Goal: Ask a question

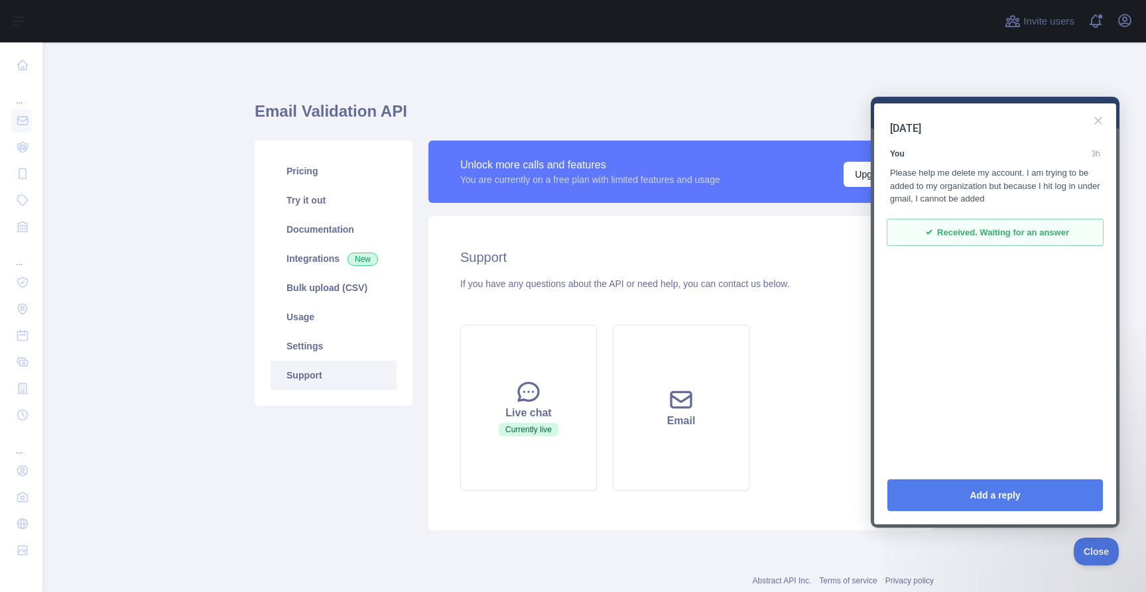
click at [1087, 240] on div "checkmark Received. Waiting for an answer" at bounding box center [995, 233] width 217 height 28
click at [1101, 121] on button "Close" at bounding box center [1098, 120] width 21 height 21
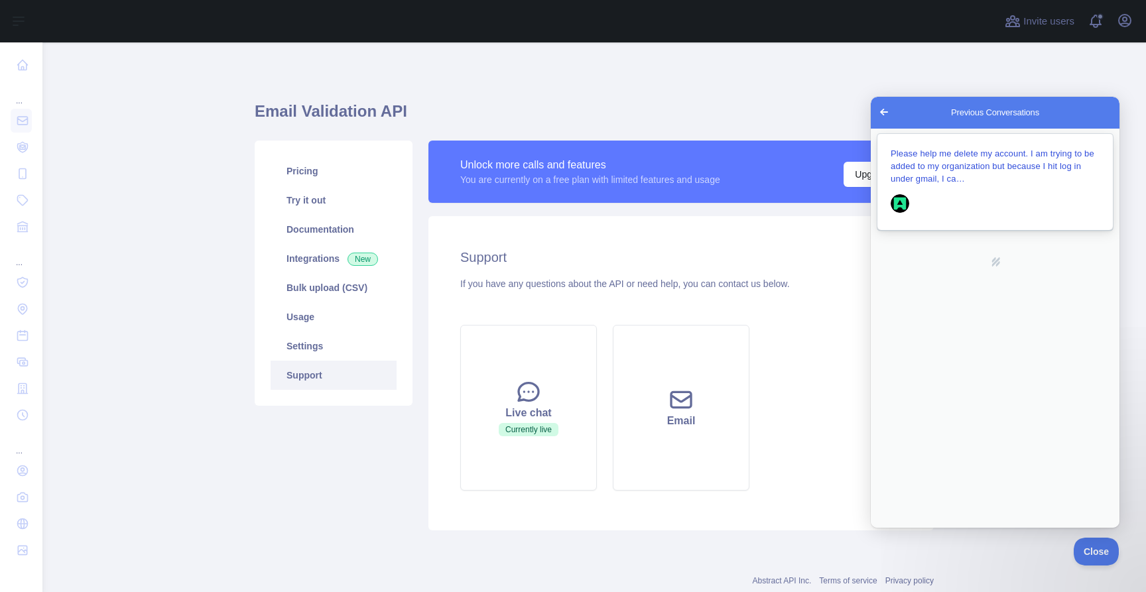
click at [979, 165] on span "Please help me delete my account. I am trying to be added to my organization bu…" at bounding box center [993, 166] width 204 height 35
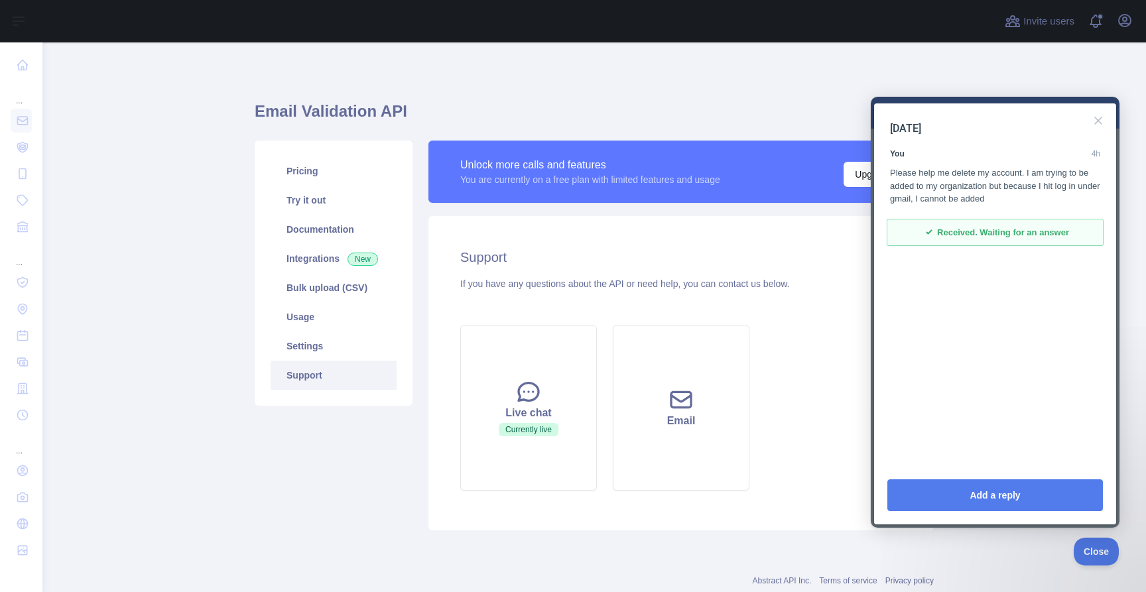
click at [940, 223] on div "checkmark Received. Waiting for an answer" at bounding box center [995, 233] width 217 height 28
click at [940, 234] on span "Received. Waiting for an answer" at bounding box center [1003, 232] width 132 height 13
click at [1097, 120] on button "Close" at bounding box center [1098, 120] width 21 height 21
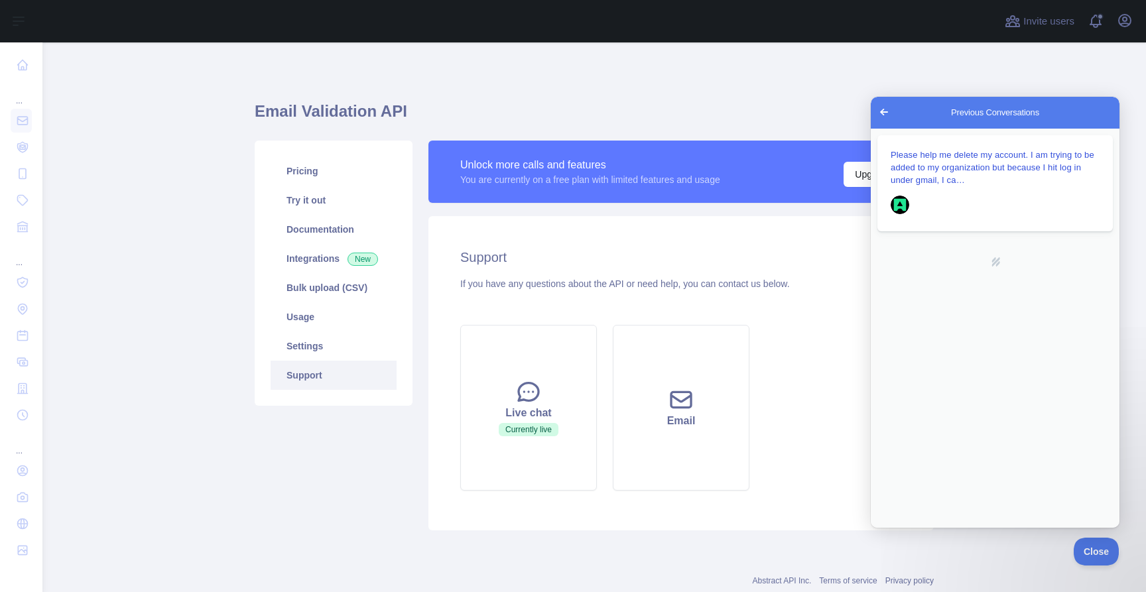
click at [886, 104] on span "Go back" at bounding box center [884, 112] width 16 height 16
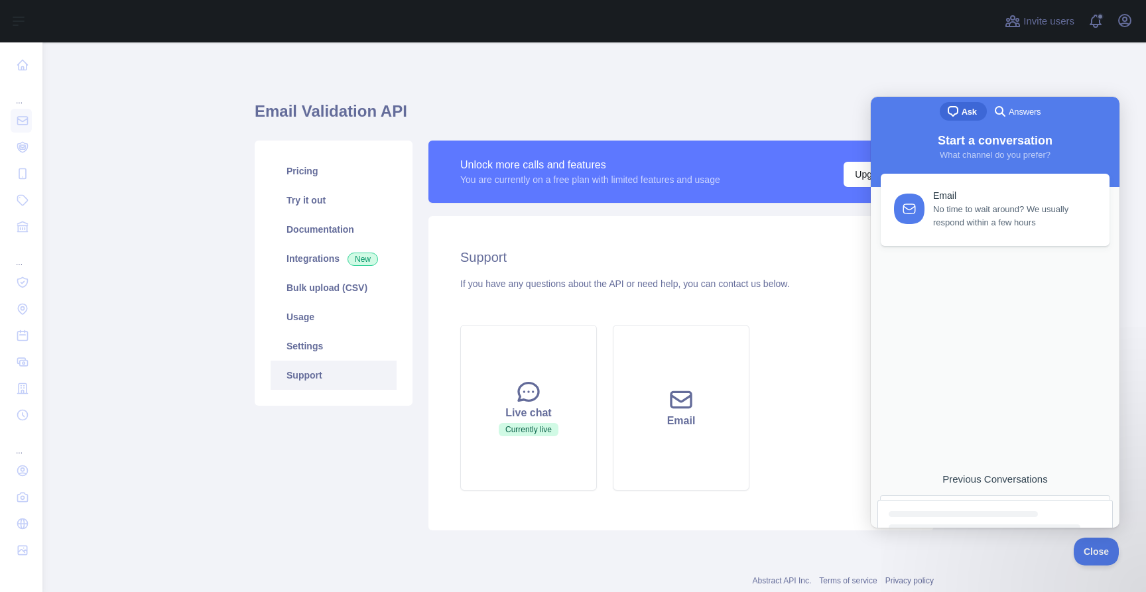
click at [961, 488] on link "Previous Conversations" at bounding box center [995, 501] width 235 height 54
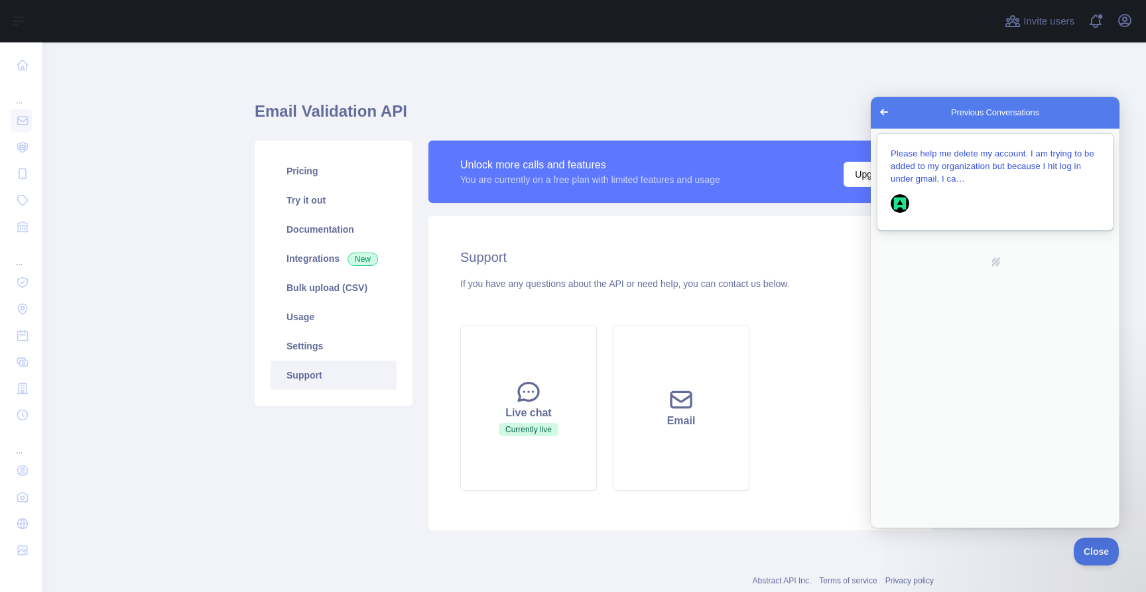
click at [964, 176] on span "Please help me delete my account. I am trying to be added to my organization bu…" at bounding box center [993, 166] width 204 height 35
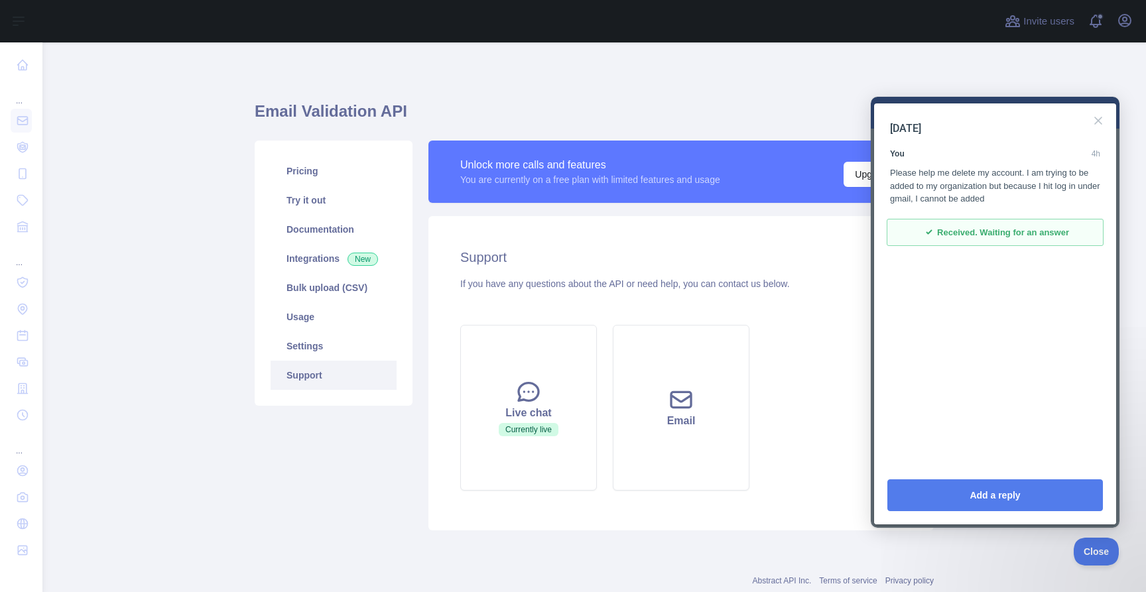
click at [949, 237] on span "Received. Waiting for an answer" at bounding box center [1003, 232] width 132 height 13
click at [1007, 237] on span "Received. Waiting for an answer" at bounding box center [1003, 232] width 132 height 13
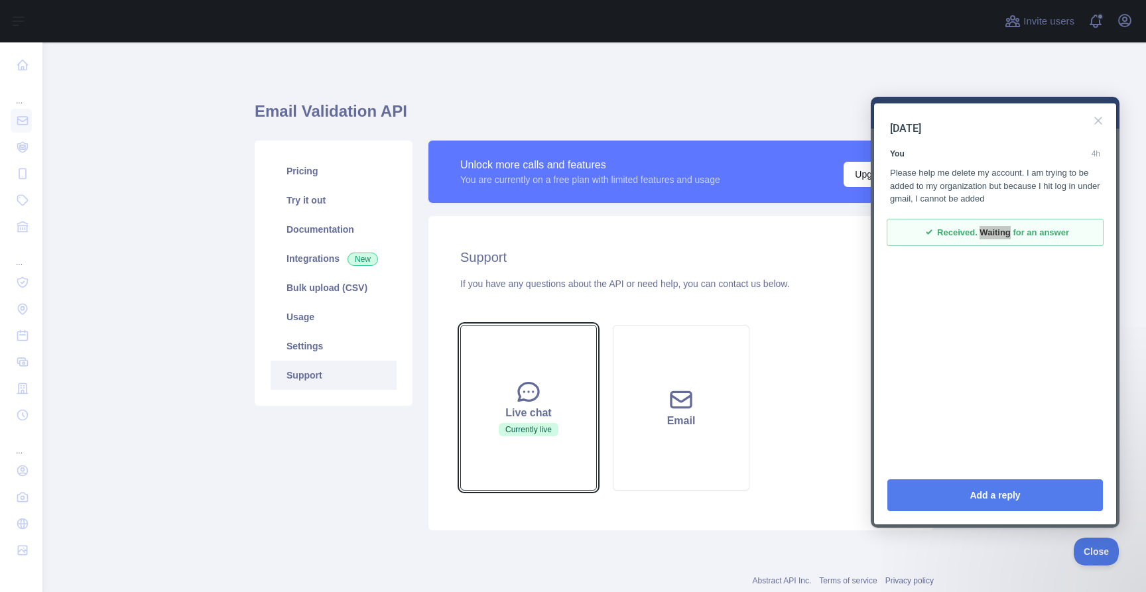
click at [533, 458] on button "Live chat Currently live" at bounding box center [528, 408] width 137 height 166
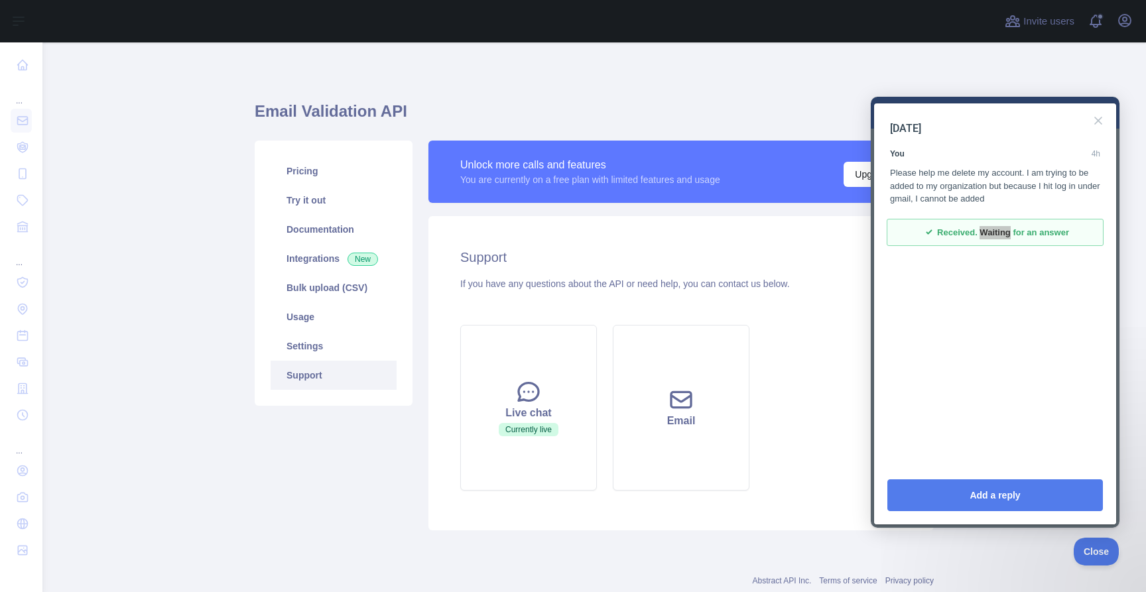
click at [576, 82] on div "Email Validation API Pricing Try it out Documentation Integrations New Bulk upl…" at bounding box center [594, 311] width 679 height 475
click at [1102, 123] on button "Close" at bounding box center [1098, 120] width 21 height 21
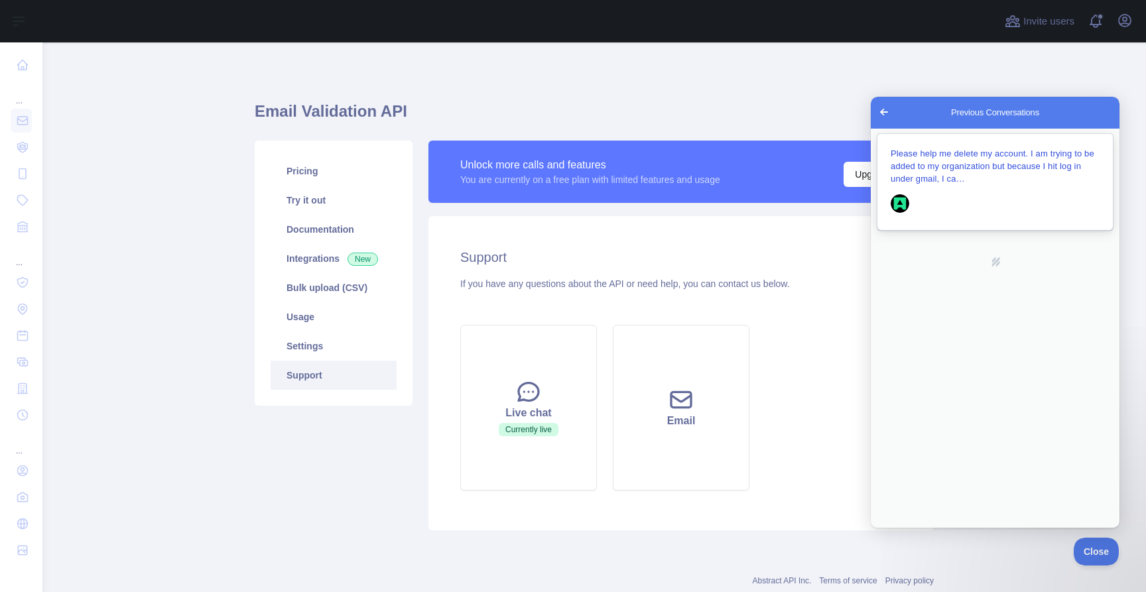
click at [983, 201] on div "Previous Conversations" at bounding box center [995, 204] width 209 height 25
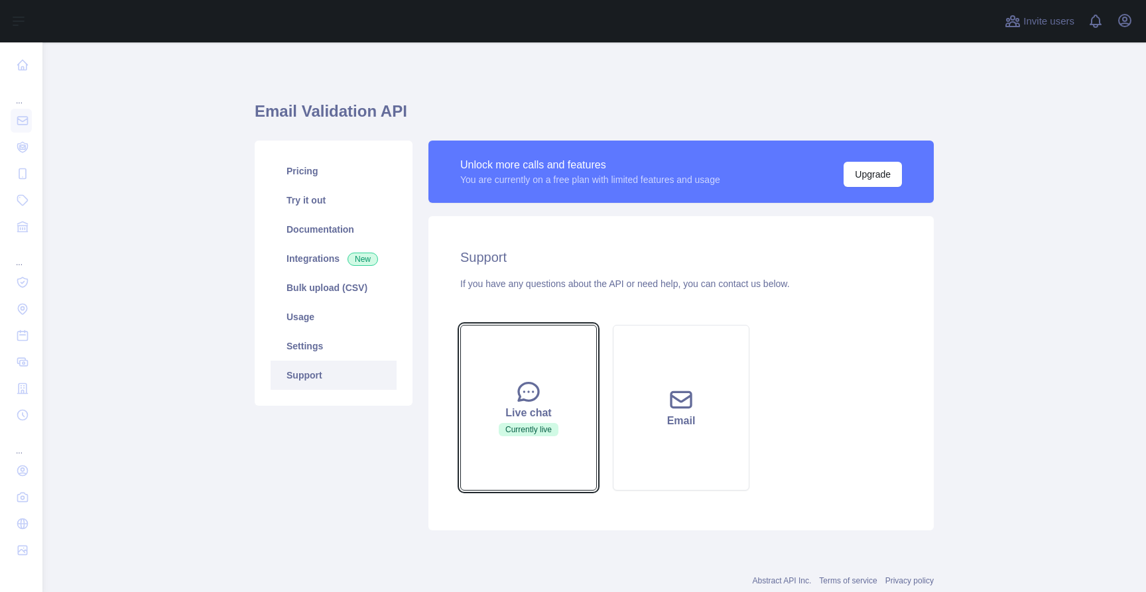
click at [567, 365] on button "Live chat Currently live" at bounding box center [528, 408] width 137 height 166
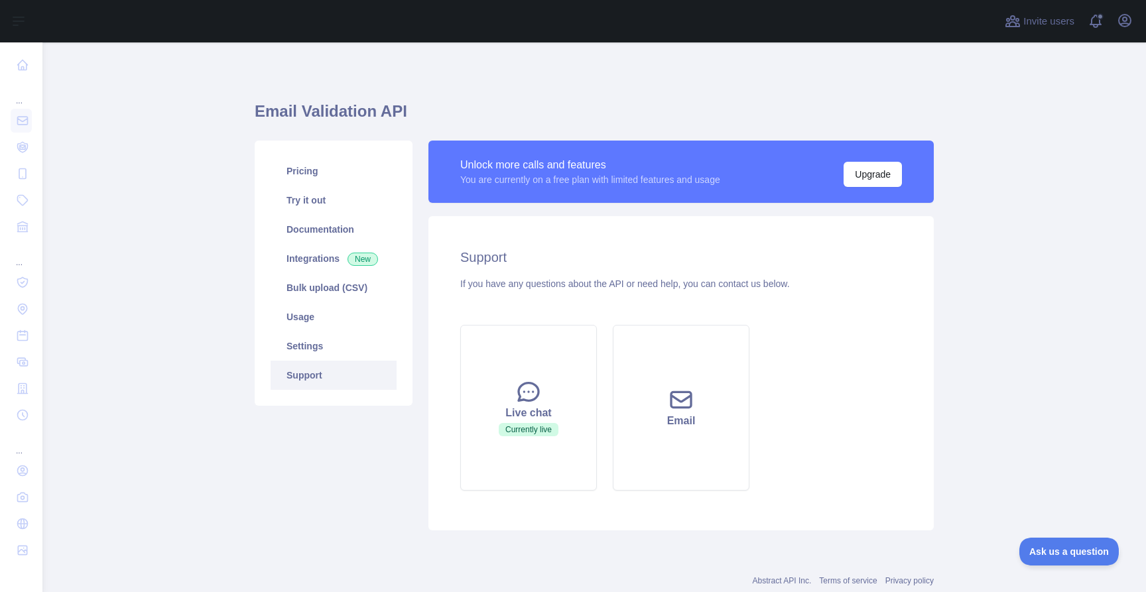
click at [1095, 570] on main "Email Validation API Pricing Try it out Documentation Integrations New Bulk upl…" at bounding box center [594, 317] width 1104 height 550
click at [1085, 537] on main "Email Validation API Pricing Try it out Documentation Integrations New Bulk upl…" at bounding box center [594, 317] width 1104 height 550
click at [1073, 545] on span "Ask us a question" at bounding box center [1063, 549] width 100 height 9
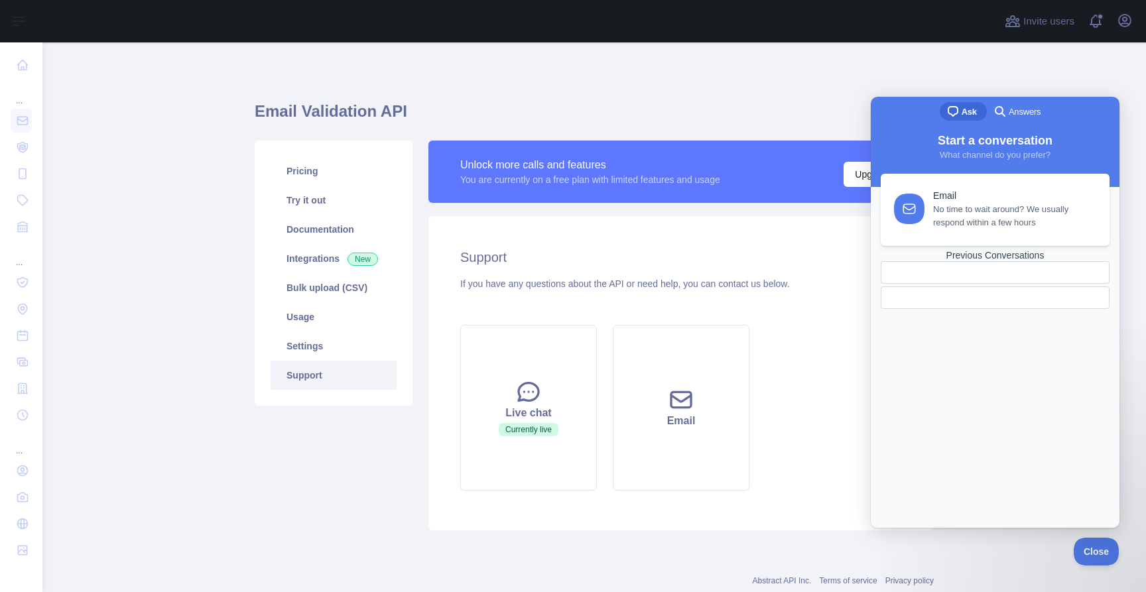
click at [1001, 261] on div "Previous Conversations" at bounding box center [995, 255] width 229 height 11
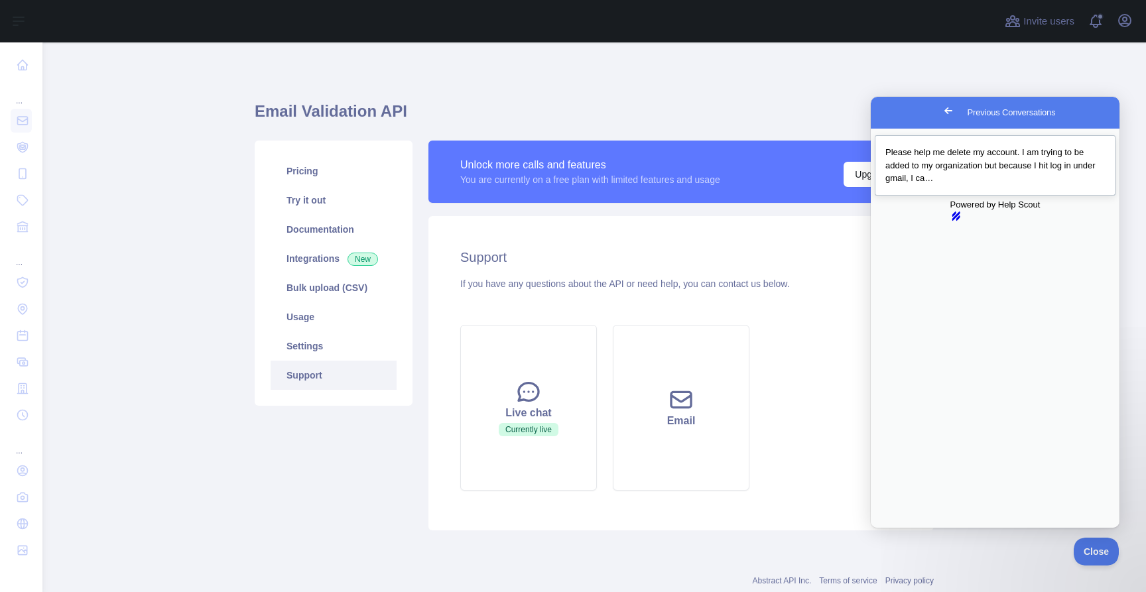
click at [944, 153] on span "Please help me delete my account. I am trying to be added to my organization bu…" at bounding box center [991, 165] width 210 height 36
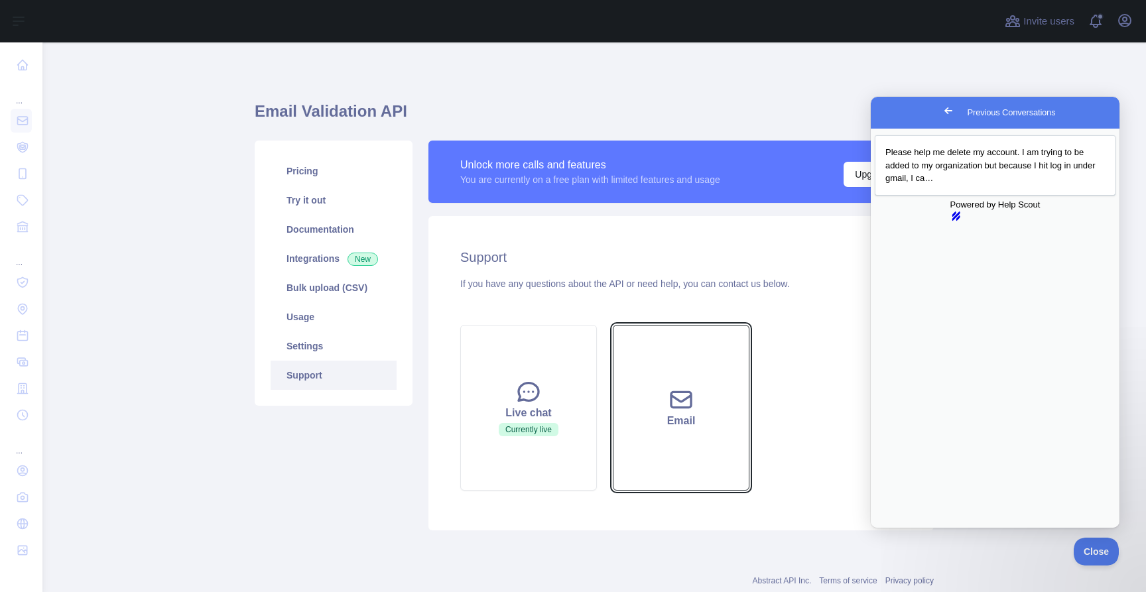
click at [693, 369] on button "Email" at bounding box center [681, 408] width 137 height 166
click at [722, 380] on button "Email" at bounding box center [681, 408] width 137 height 166
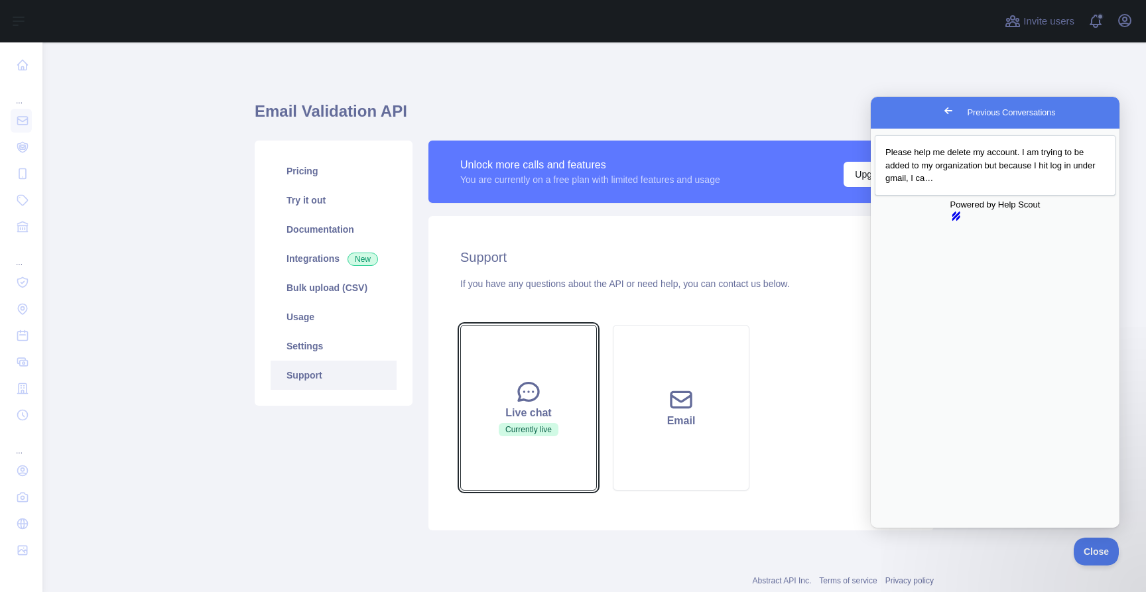
click at [536, 375] on button "Live chat Currently live" at bounding box center [528, 408] width 137 height 166
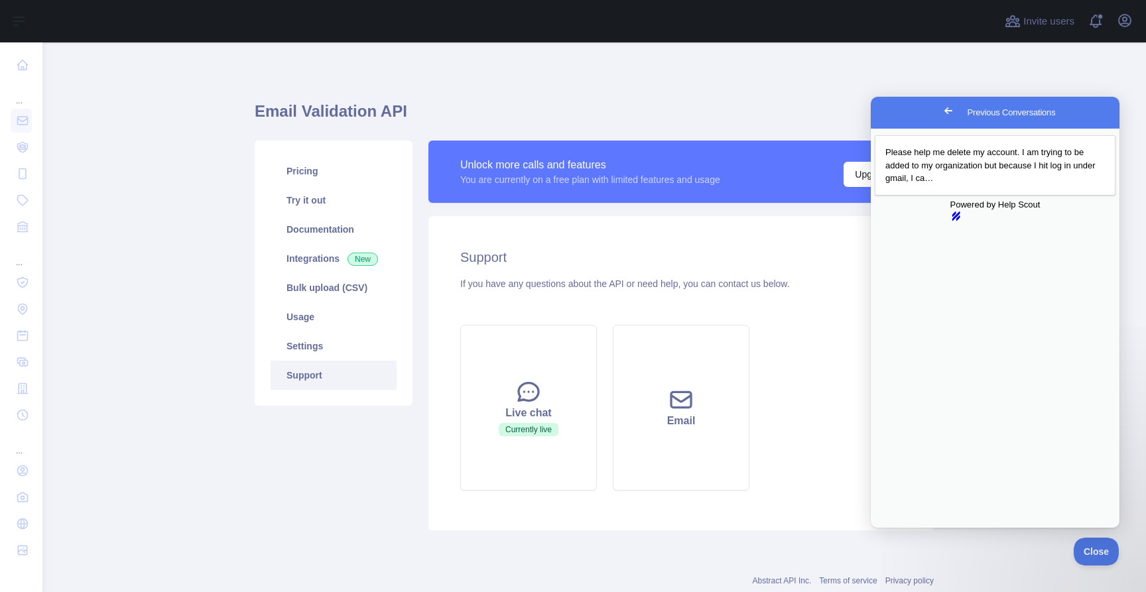
click at [1037, 548] on section "Oct 14, 2025 You 4h Please help me delete my account. I am trying to be added t…" at bounding box center [995, 602] width 247 height 108
click at [896, 529] on button "Close" at bounding box center [884, 537] width 24 height 17
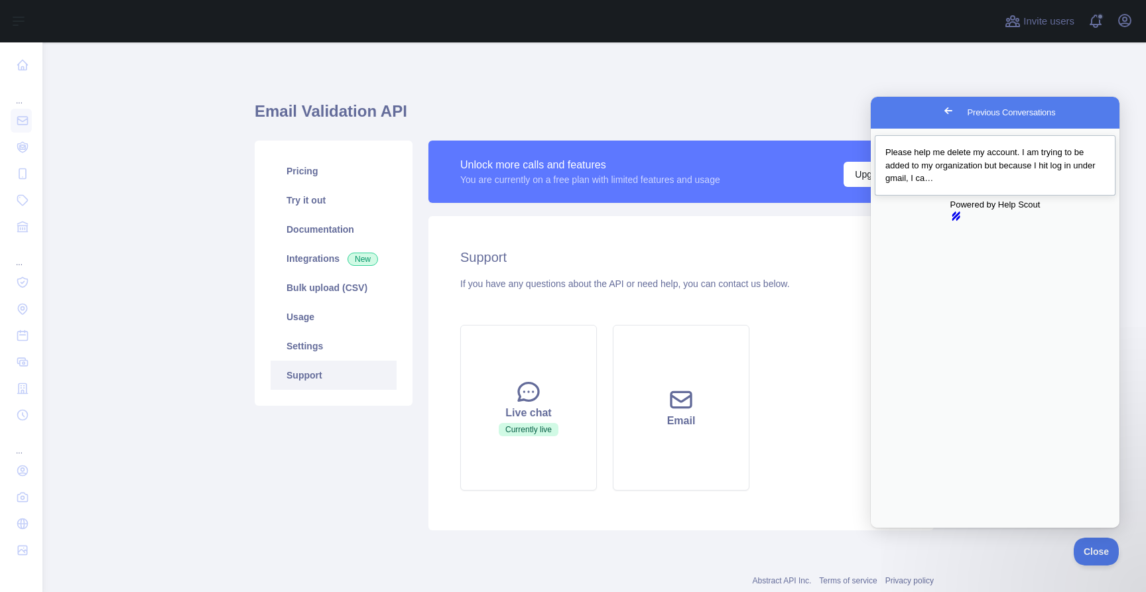
click at [1014, 167] on span "Please help me delete my account. I am trying to be added to my organization bu…" at bounding box center [991, 165] width 210 height 36
click at [988, 548] on section "Oct 14, 2025 You 5h Please help me delete my account. I am trying to be added t…" at bounding box center [995, 602] width 247 height 108
click at [975, 173] on div "Please help me delete my account. I am trying to be added to my organization bu…" at bounding box center [996, 165] width 220 height 39
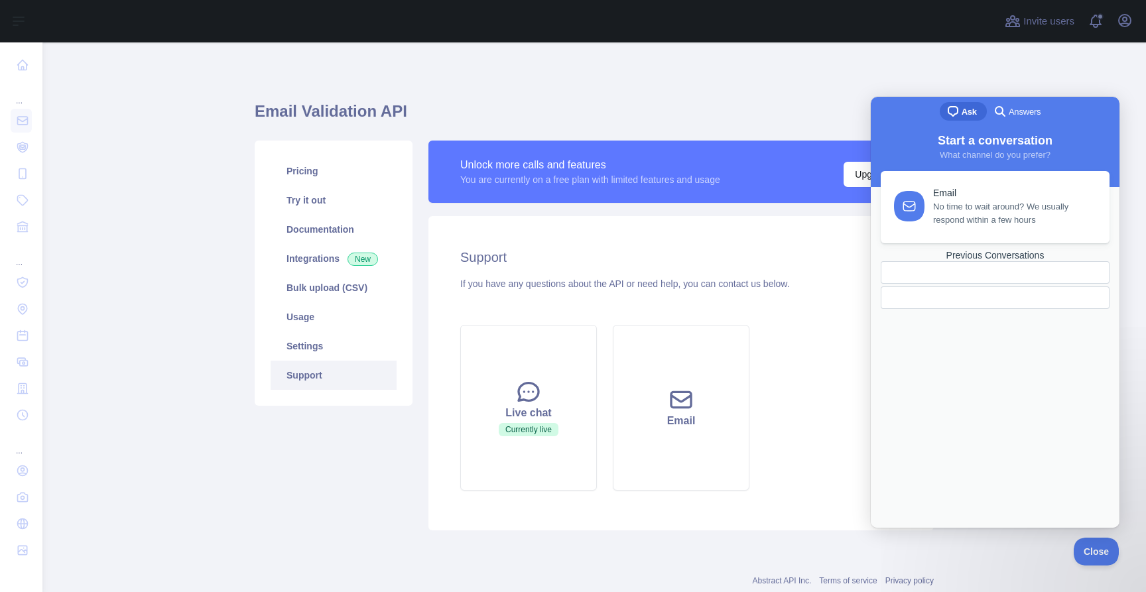
click at [953, 202] on span "No time to wait around? We usually respond within a few hours" at bounding box center [1013, 213] width 161 height 27
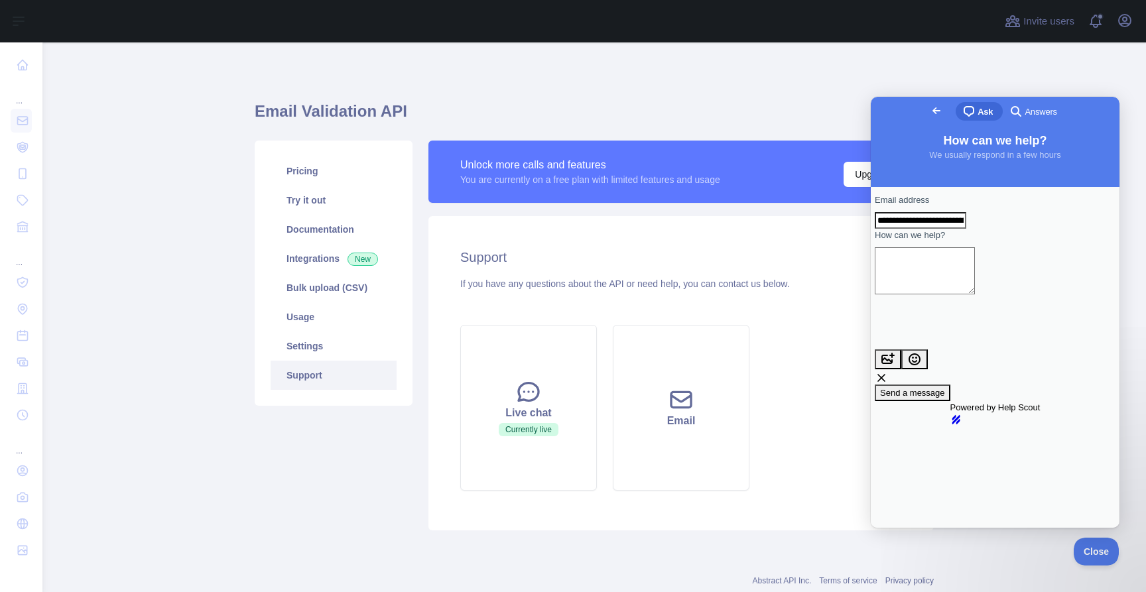
click at [962, 285] on textarea "How can we help?" at bounding box center [925, 270] width 100 height 47
type textarea "*"
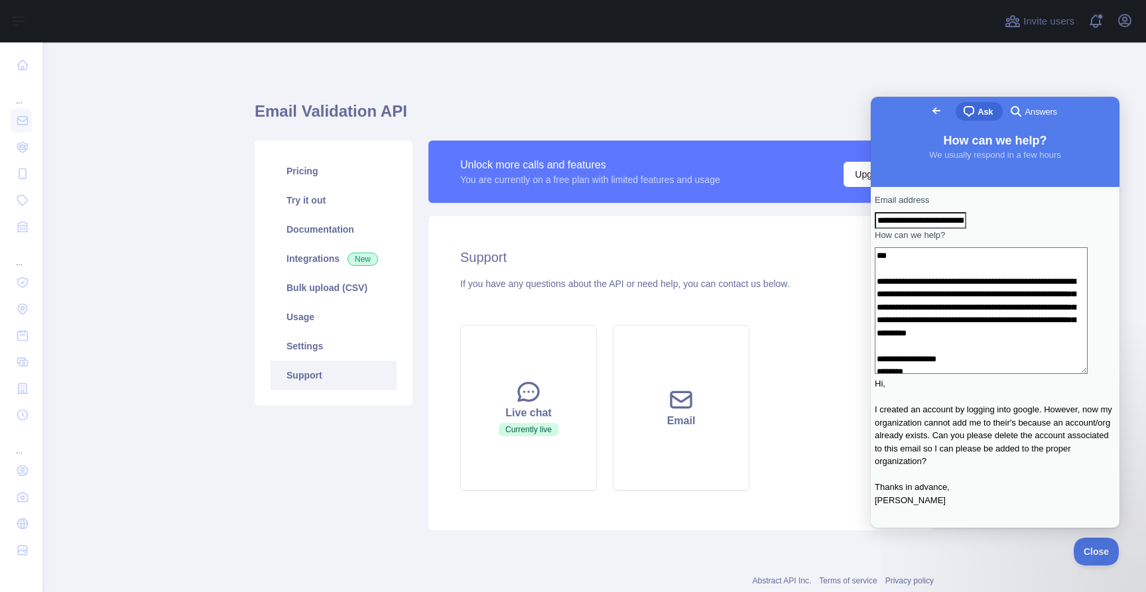
click at [931, 274] on textarea "**********" at bounding box center [981, 310] width 213 height 127
type textarea "**********"
click at [945, 584] on span "Send a message" at bounding box center [912, 589] width 65 height 10
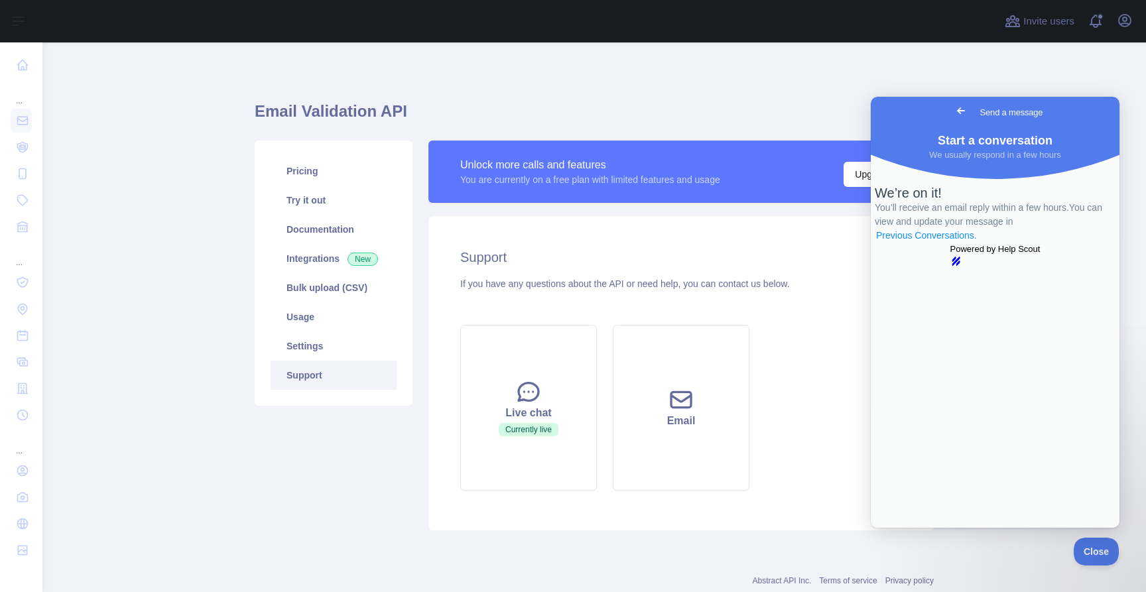
click at [978, 243] on link "Previous Conversations ." at bounding box center [926, 236] width 103 height 14
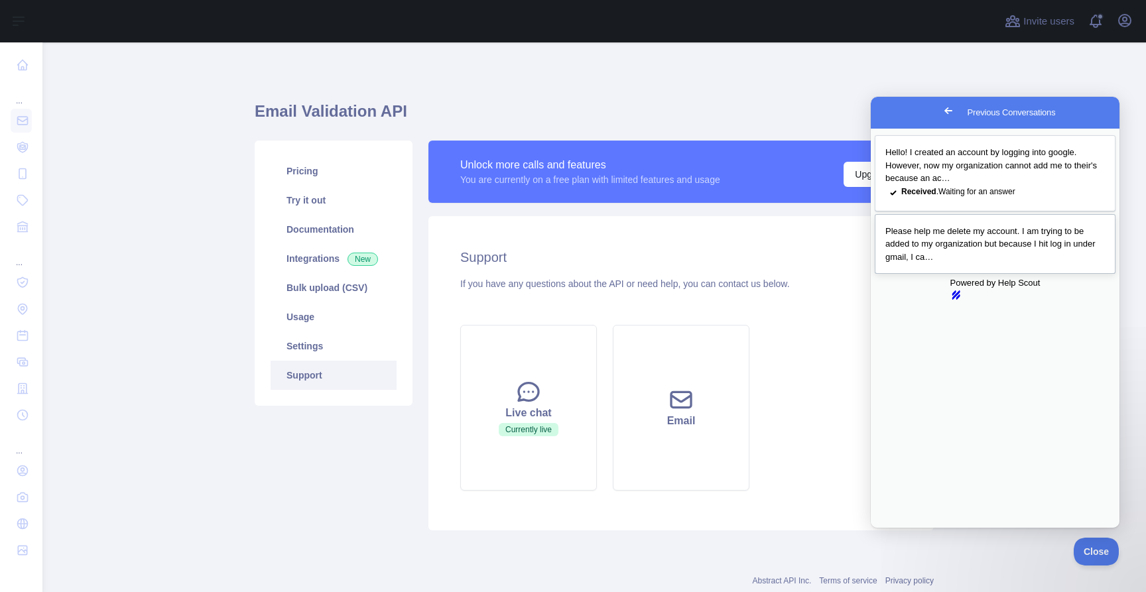
click at [990, 263] on div "Previous Conversations" at bounding box center [996, 263] width 220 height 0
click at [1109, 548] on div "Oct 14, 2025 You 5h Please help me delete my account. I am trying to be added t…" at bounding box center [995, 602] width 247 height 108
click at [1102, 529] on div "Close" at bounding box center [995, 538] width 247 height 19
click at [896, 529] on button "Close" at bounding box center [884, 537] width 24 height 17
click at [732, 84] on div "Email Validation API Pricing Try it out Documentation Integrations New Bulk upl…" at bounding box center [594, 311] width 679 height 475
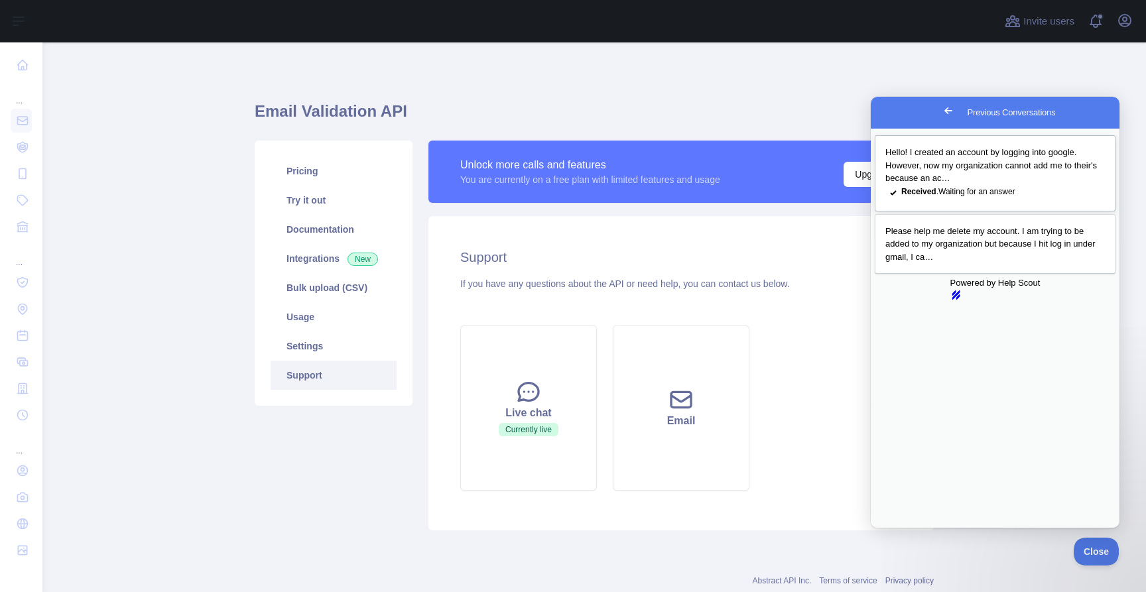
click at [974, 163] on span "Hello! I created an account by logging into google. However, now my organizatio…" at bounding box center [992, 165] width 212 height 36
click at [999, 257] on span "Please help me delete my account. I am trying to be added to my organization bu…" at bounding box center [991, 244] width 210 height 36
click at [1039, 54] on main "Email Validation API Pricing Try it out Documentation Integrations New Bulk upl…" at bounding box center [594, 317] width 1104 height 550
click at [902, 263] on div "Previous Conversations" at bounding box center [996, 263] width 220 height 0
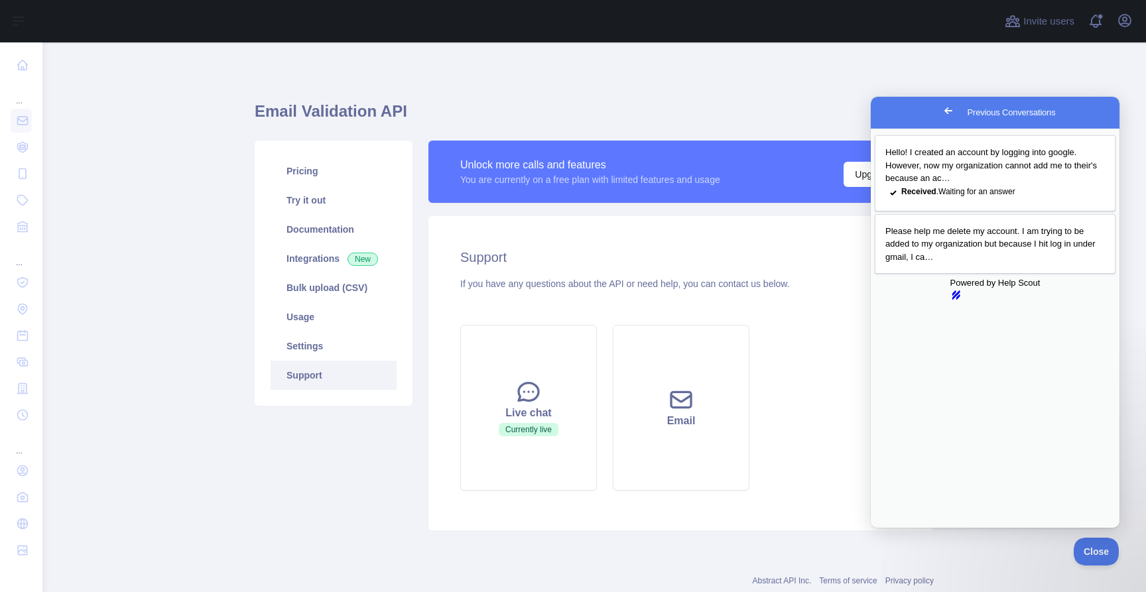
click at [896, 529] on button "Close" at bounding box center [884, 537] width 24 height 17
